Goal: Information Seeking & Learning: Learn about a topic

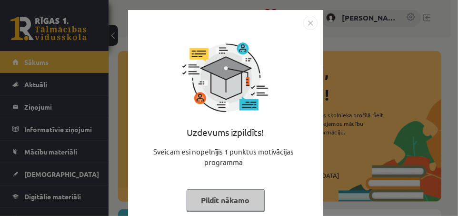
click at [306, 23] on img "Close" at bounding box center [311, 23] width 14 height 14
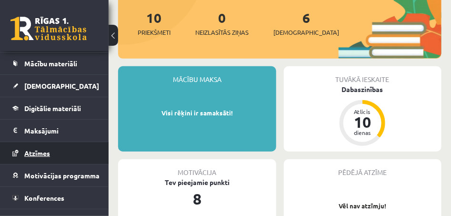
scroll to position [95, 0]
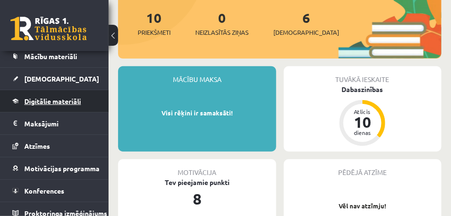
click at [67, 101] on span "Digitālie materiāli" at bounding box center [52, 101] width 57 height 9
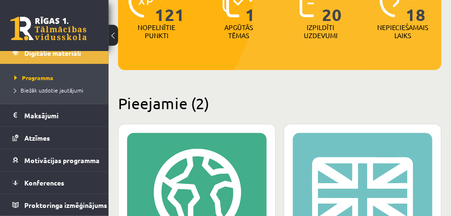
scroll to position [238, 0]
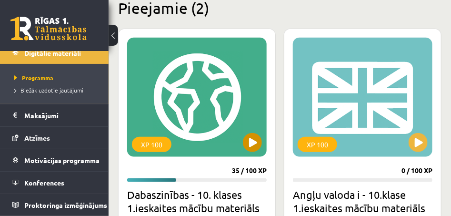
click at [228, 112] on div "XP 100" at bounding box center [197, 97] width 140 height 119
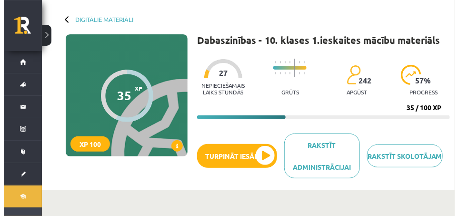
scroll to position [95, 0]
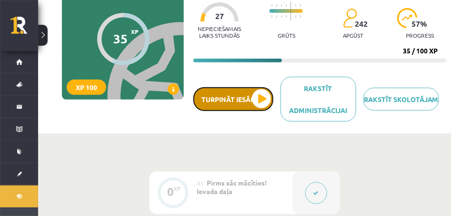
click at [232, 105] on button "Turpināt iesākto" at bounding box center [233, 99] width 80 height 24
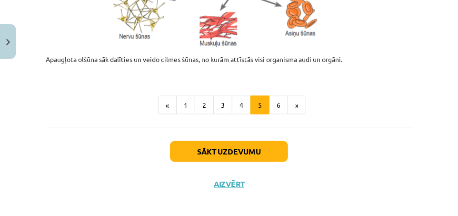
scroll to position [572, 0]
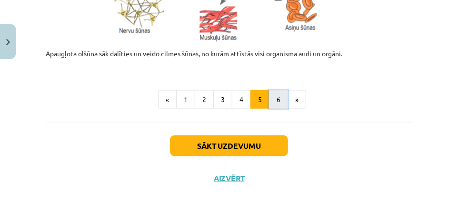
click at [273, 104] on button "6" at bounding box center [278, 99] width 19 height 19
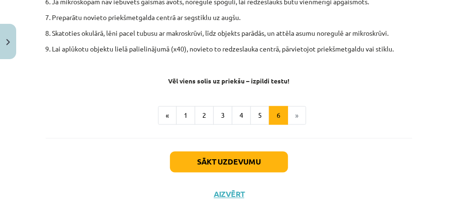
scroll to position [742, 0]
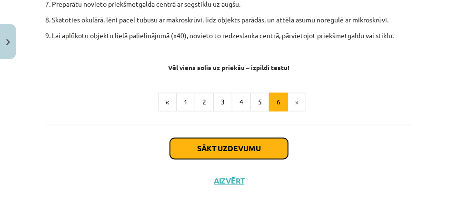
click at [212, 142] on button "Sākt uzdevumu" at bounding box center [229, 148] width 118 height 21
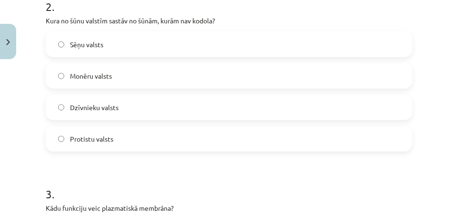
scroll to position [405, 0]
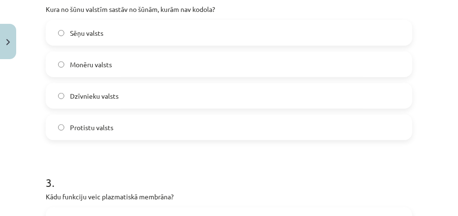
click at [61, 60] on label "Monēru valsts" at bounding box center [229, 64] width 365 height 24
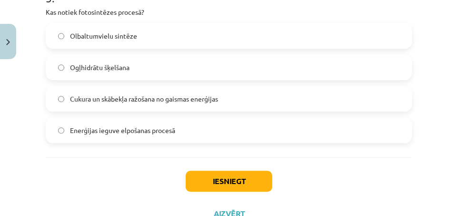
scroll to position [977, 0]
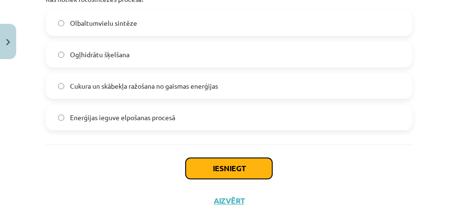
click at [212, 172] on button "Iesniegt" at bounding box center [229, 168] width 87 height 21
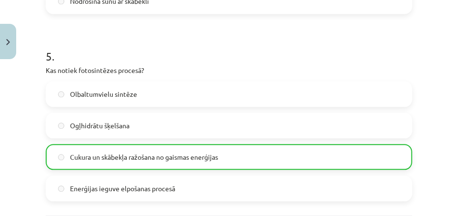
scroll to position [1031, 0]
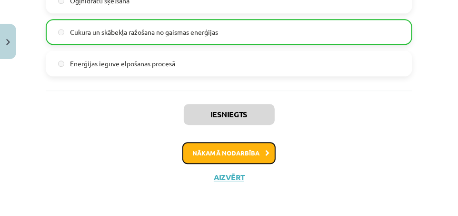
click at [213, 150] on button "Nākamā nodarbība" at bounding box center [228, 153] width 93 height 22
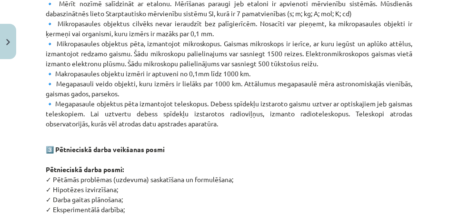
scroll to position [398, 0]
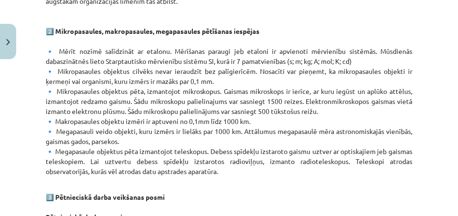
click at [159, 22] on p "1️⃣ Kā veidota pasaule? 🔹 Dabaszinātņu aizsākumi ir meklējami senajās kultūrās …" at bounding box center [229, 41] width 367 height 270
click at [159, 21] on p "1️⃣ Kā veidota pasaule? 🔹 Dabaszinātņu aizsākumi ir meklējami senajās kultūrās …" at bounding box center [229, 41] width 367 height 270
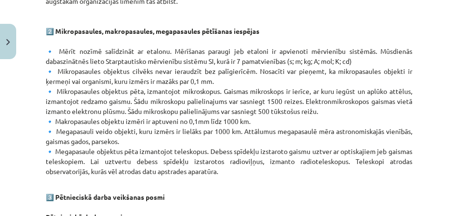
drag, startPoint x: 161, startPoint y: 20, endPoint x: 425, endPoint y: 41, distance: 265.8
click at [425, 41] on div "Mācību tēma: Dabaszinības - 10. klases 1.ieskaites mācību materiāls #6 Kopsavil…" at bounding box center [229, 108] width 458 height 216
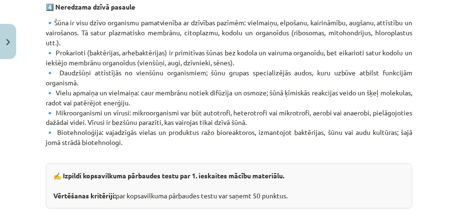
scroll to position [636, 0]
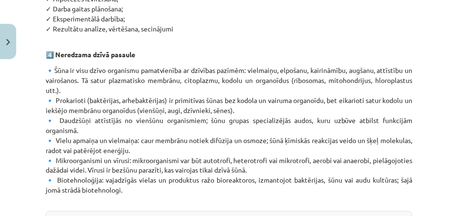
click at [222, 71] on p "🔹Šūna ir visu dzīvo organismu pamatvienība ar dzīvības pazīmēm: vielmaiņu, elpo…" at bounding box center [229, 135] width 367 height 140
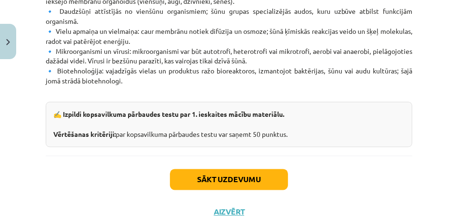
scroll to position [779, 0]
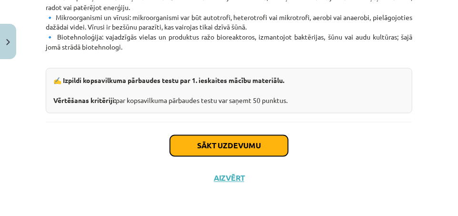
click at [225, 147] on button "Sākt uzdevumu" at bounding box center [229, 145] width 118 height 21
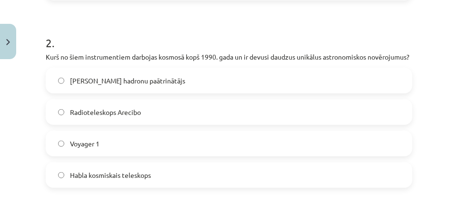
scroll to position [405, 0]
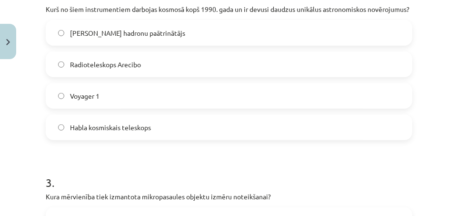
click at [56, 135] on label "Habla kosmiskais teleskops" at bounding box center [229, 127] width 365 height 24
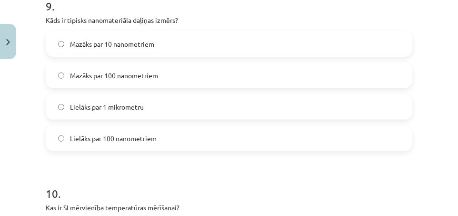
scroll to position [1692, 0]
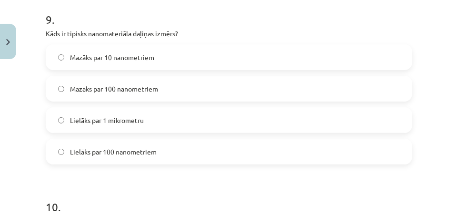
click at [57, 96] on label "Mazāks par 100 nanometriem" at bounding box center [229, 89] width 365 height 24
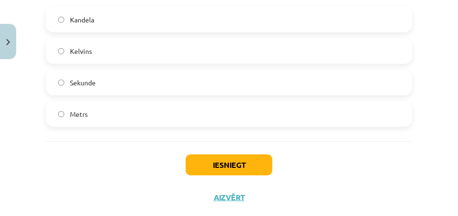
scroll to position [1930, 0]
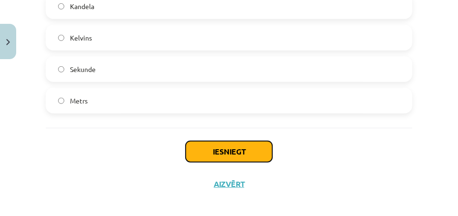
click at [188, 158] on button "Iesniegt" at bounding box center [229, 151] width 87 height 21
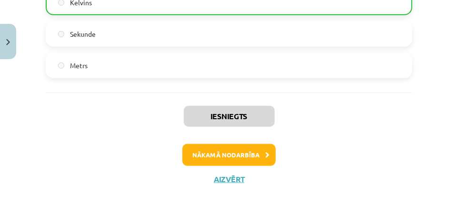
scroll to position [1977, 0]
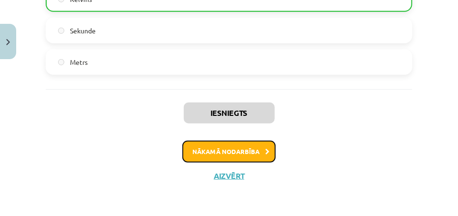
click at [239, 154] on button "Nākamā nodarbība" at bounding box center [228, 152] width 93 height 22
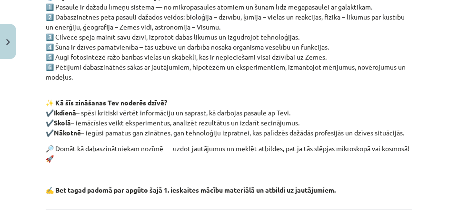
scroll to position [310, 0]
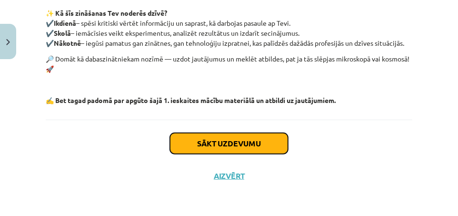
click at [227, 143] on button "Sākt uzdevumu" at bounding box center [229, 143] width 118 height 21
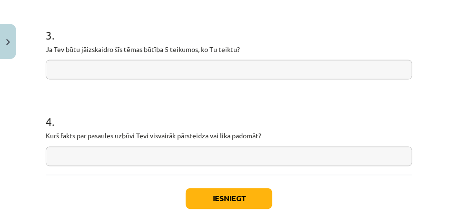
scroll to position [739, 0]
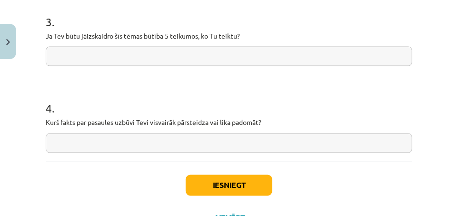
click at [60, 59] on input "text" at bounding box center [229, 57] width 367 height 20
click at [55, 57] on input "text" at bounding box center [229, 57] width 367 height 20
click at [56, 57] on input "***" at bounding box center [229, 57] width 367 height 20
click at [61, 57] on input "***" at bounding box center [229, 57] width 367 height 20
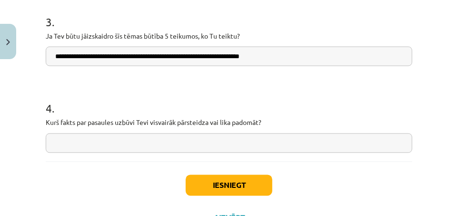
click at [289, 57] on input "**********" at bounding box center [229, 57] width 367 height 20
click at [275, 56] on input "**********" at bounding box center [226, 57] width 360 height 20
click at [397, 58] on input "**********" at bounding box center [226, 57] width 360 height 20
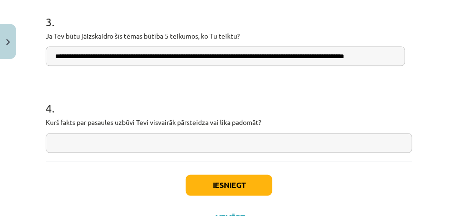
click at [395, 57] on input "**********" at bounding box center [226, 57] width 360 height 20
click at [396, 55] on input "**********" at bounding box center [226, 57] width 360 height 20
click at [395, 56] on input "**********" at bounding box center [226, 57] width 360 height 20
type input "**********"
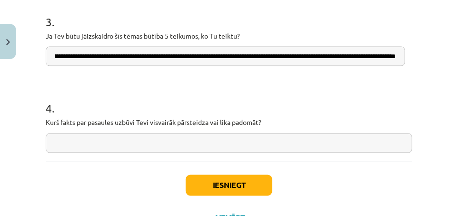
scroll to position [0, 0]
click at [53, 142] on input "text" at bounding box center [229, 143] width 367 height 20
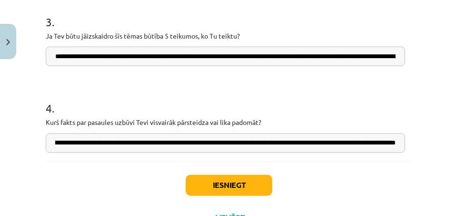
scroll to position [0, 201]
type input "**********"
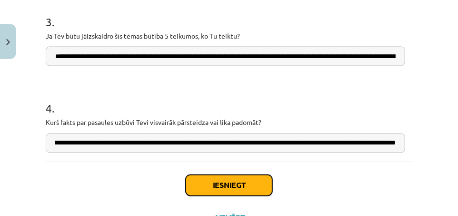
scroll to position [0, 0]
click at [216, 184] on button "Iesniegt" at bounding box center [229, 185] width 87 height 21
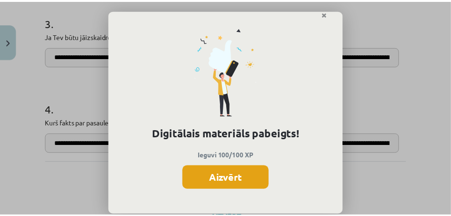
scroll to position [25, 0]
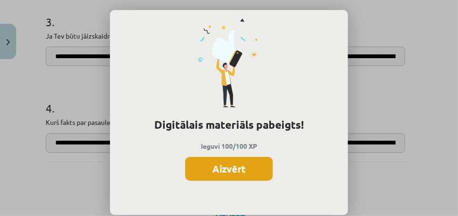
click at [227, 167] on button "Aizvērt" at bounding box center [229, 169] width 88 height 24
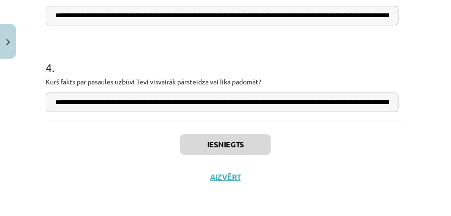
scroll to position [234, 0]
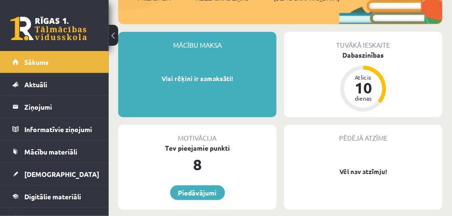
scroll to position [191, 0]
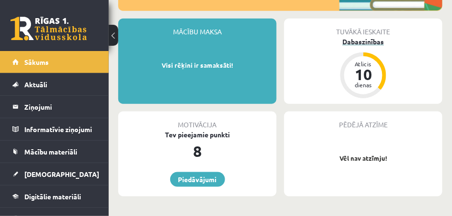
click at [373, 37] on div "Dabaszinības" at bounding box center [363, 42] width 158 height 10
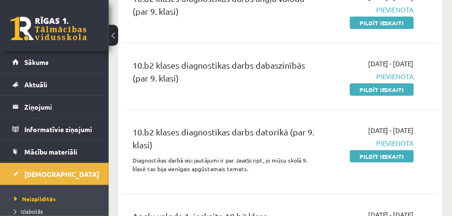
scroll to position [143, 0]
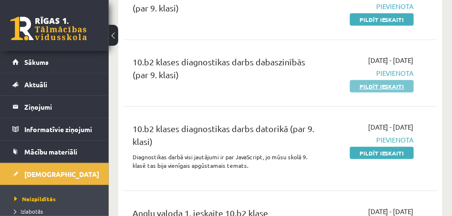
click at [395, 88] on link "Pildīt ieskaiti" at bounding box center [382, 86] width 64 height 12
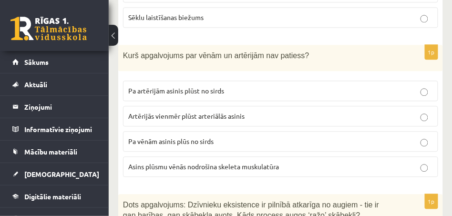
scroll to position [3574, 0]
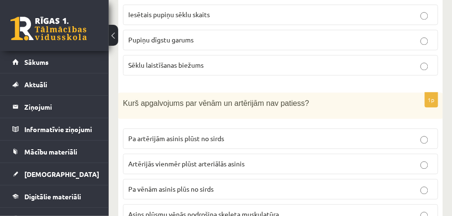
click at [424, 184] on p "Pa vēnām asinis plūs no sirds" at bounding box center [280, 189] width 304 height 10
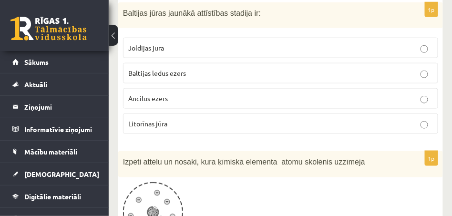
scroll to position [0, 0]
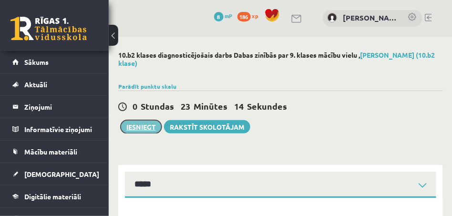
click at [154, 124] on button "Iesniegt" at bounding box center [141, 126] width 41 height 13
click at [133, 124] on button "Iesniegt" at bounding box center [141, 126] width 41 height 13
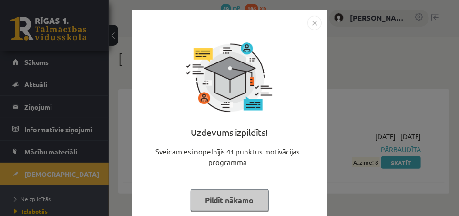
click at [311, 25] on img "Close" at bounding box center [314, 23] width 14 height 14
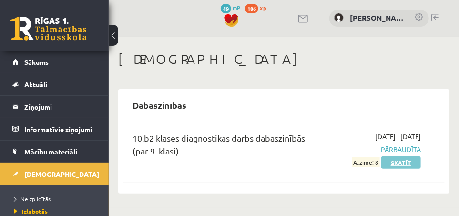
click at [408, 162] on link "Skatīt" at bounding box center [401, 162] width 40 height 12
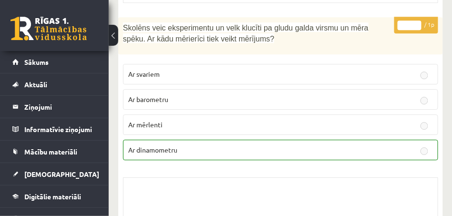
scroll to position [7729, 0]
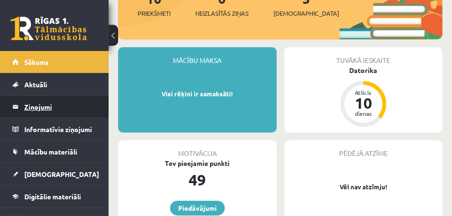
scroll to position [143, 0]
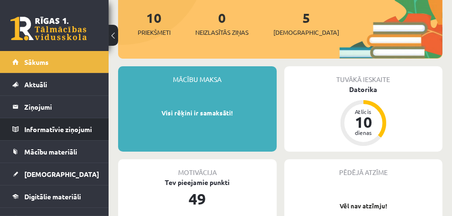
click at [92, 132] on li "Informatīvie ziņojumi 0" at bounding box center [54, 129] width 109 height 23
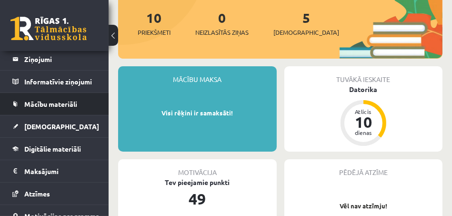
scroll to position [95, 0]
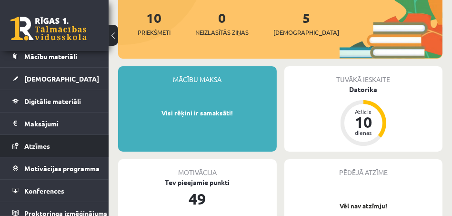
click at [90, 146] on li "Atzīmes" at bounding box center [54, 145] width 109 height 23
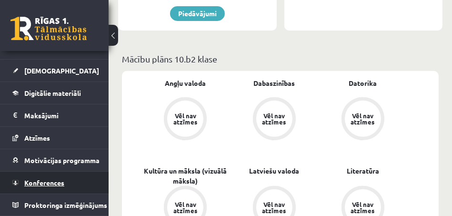
scroll to position [429, 0]
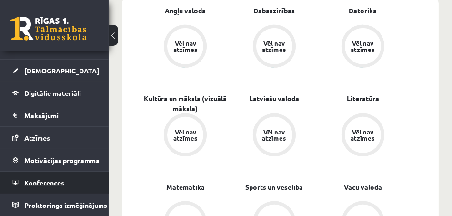
click at [86, 179] on link "Konferences" at bounding box center [54, 183] width 84 height 22
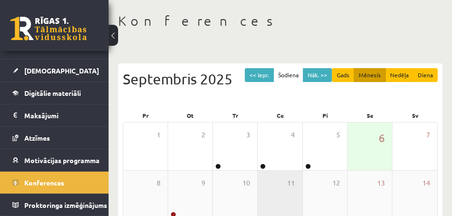
scroll to position [86, 0]
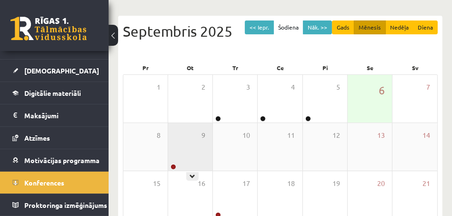
click at [195, 151] on div "9" at bounding box center [190, 147] width 44 height 48
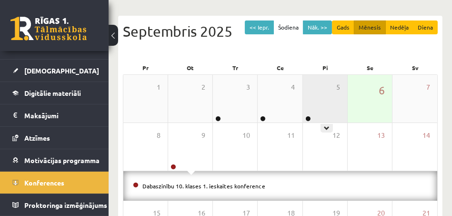
click at [331, 102] on div "5" at bounding box center [325, 99] width 44 height 48
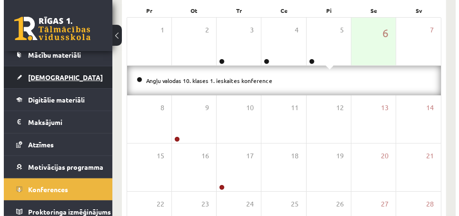
scroll to position [108, 0]
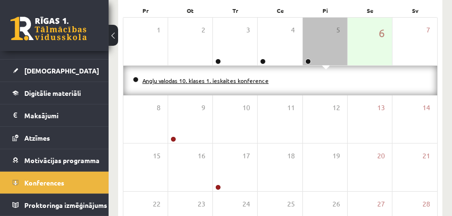
click at [229, 77] on link "Angļu valodas 10. klases 1. ieskaites konference" at bounding box center [205, 81] width 126 height 8
